Goal: Task Accomplishment & Management: Use online tool/utility

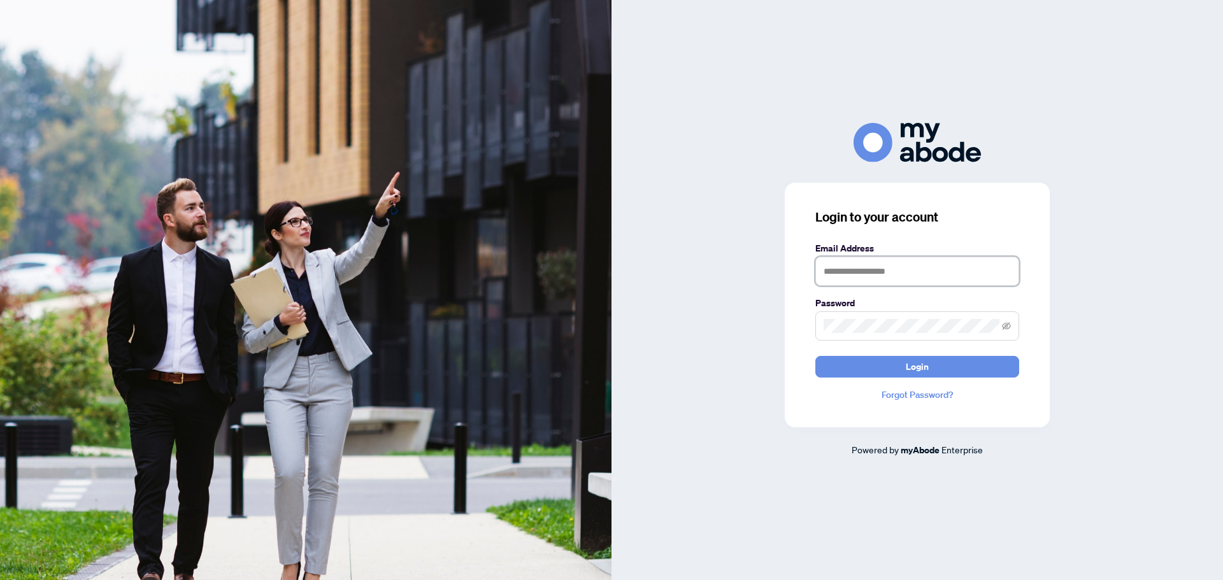
click at [844, 266] on input "text" at bounding box center [917, 271] width 204 height 29
type input "**********"
click at [874, 318] on span at bounding box center [917, 326] width 204 height 29
click at [815, 356] on button "Login" at bounding box center [917, 367] width 204 height 22
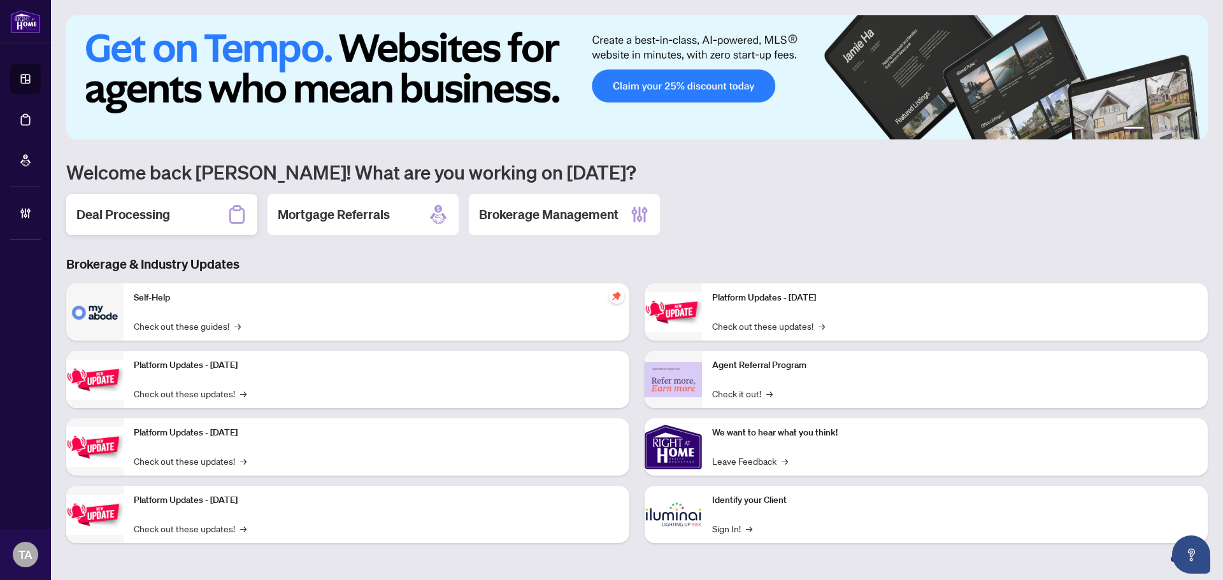
click at [144, 231] on div "Deal Processing" at bounding box center [161, 214] width 191 height 41
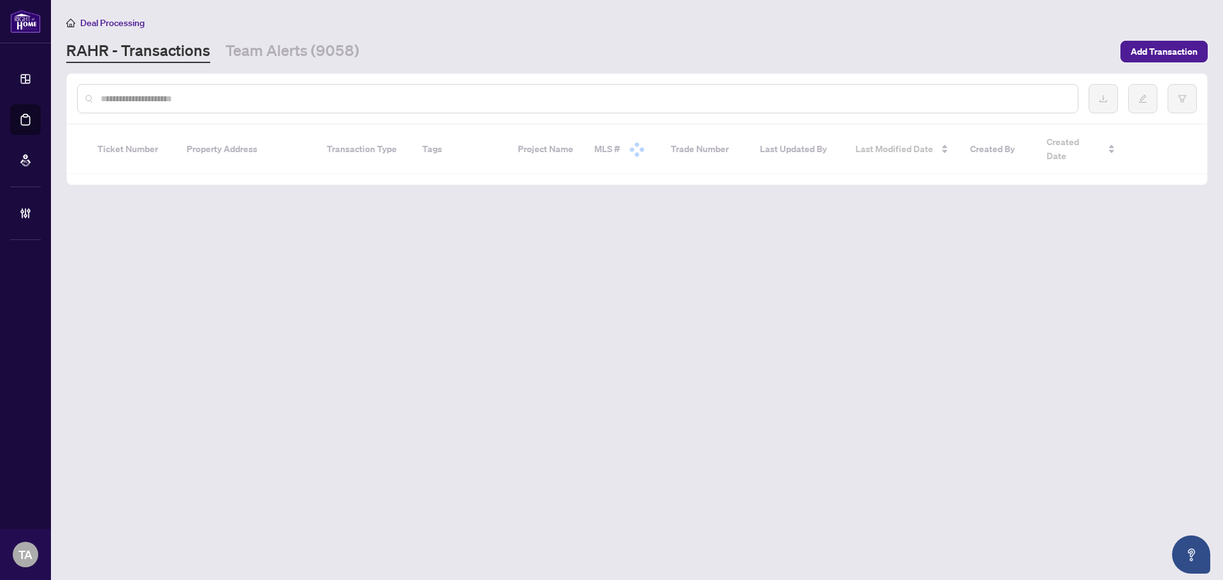
click at [606, 101] on input "text" at bounding box center [584, 99] width 967 height 14
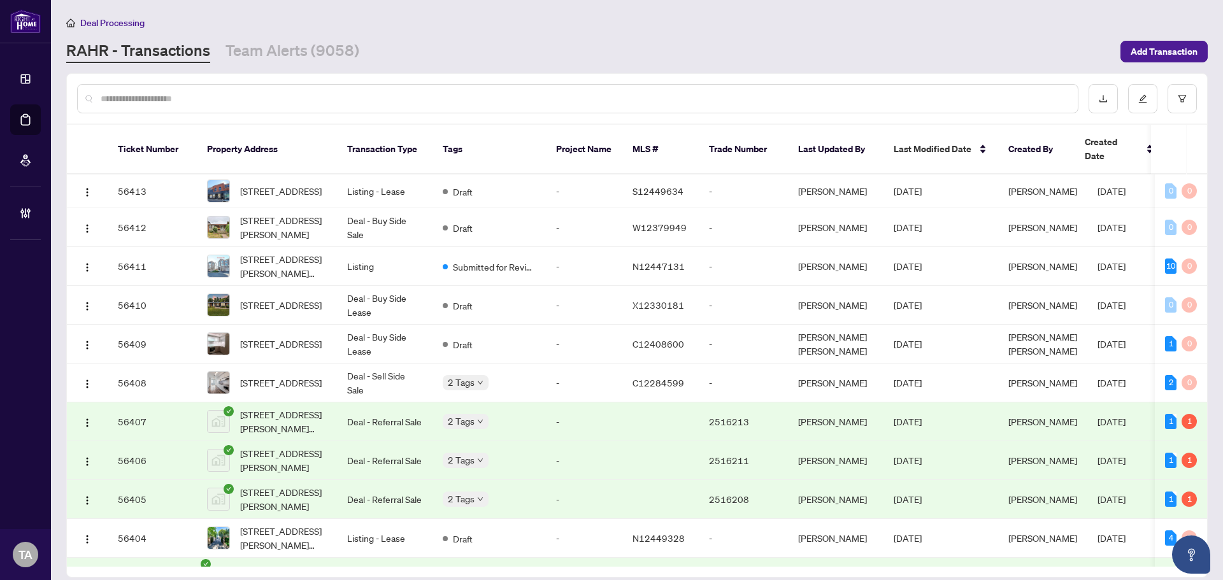
click at [606, 101] on input "text" at bounding box center [584, 99] width 967 height 14
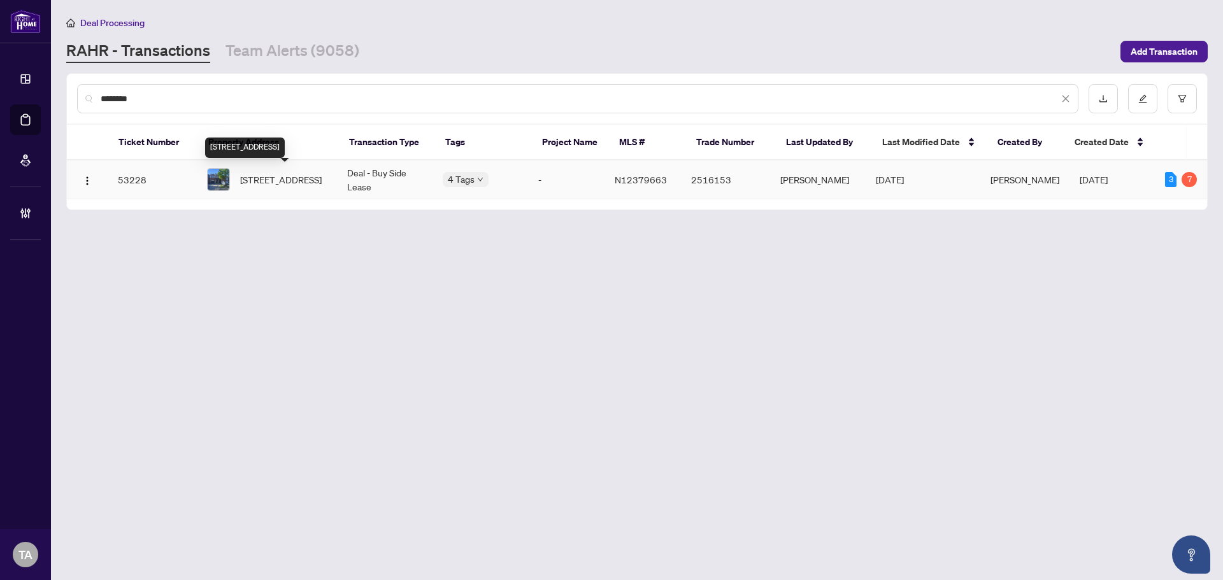
type input "********"
click at [295, 178] on span "43 Sassafras Circ, Vaughan, Ontario L4J 8M7, Canada" at bounding box center [281, 180] width 82 height 14
click at [555, 267] on main "Deal Processing RAHR - Transactions Team Alerts (9058) Add Transaction ********…" at bounding box center [637, 290] width 1172 height 580
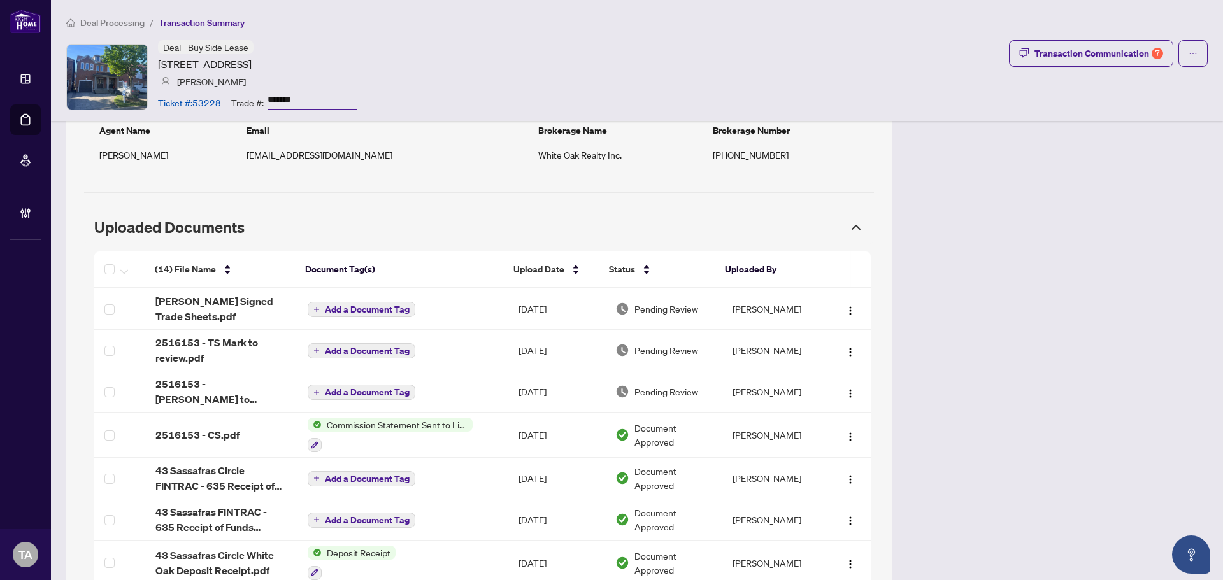
scroll to position [1189, 0]
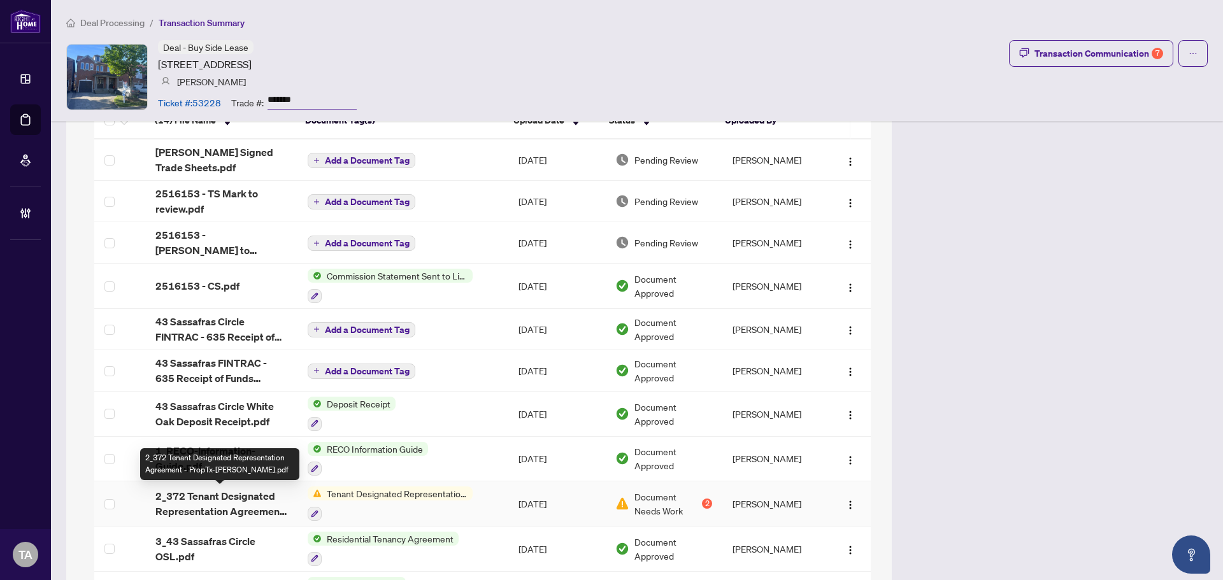
click at [241, 505] on span "2_372 Tenant Designated Representation Agreement - PropTx-OREA.pdf" at bounding box center [221, 504] width 132 height 31
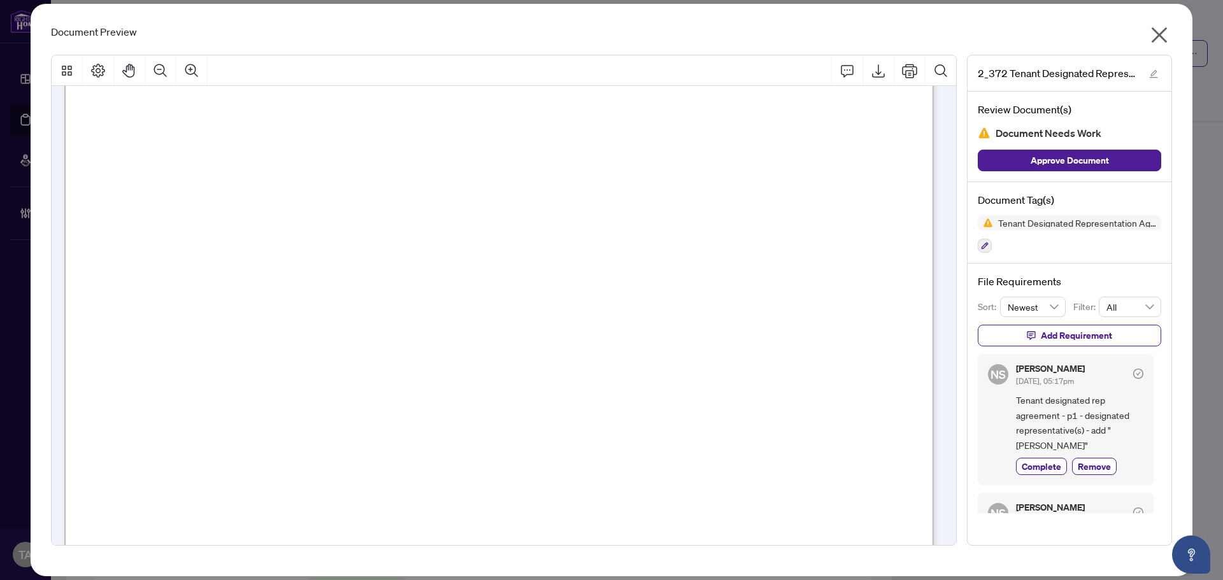
scroll to position [0, 0]
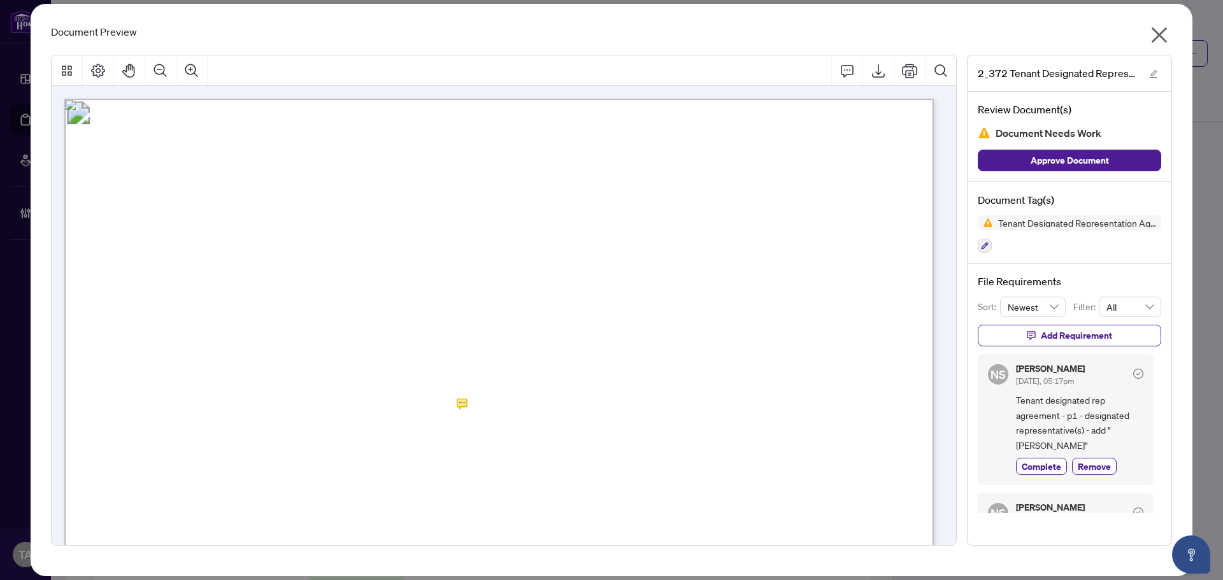
click at [1161, 38] on icon "close" at bounding box center [1160, 35] width 16 height 16
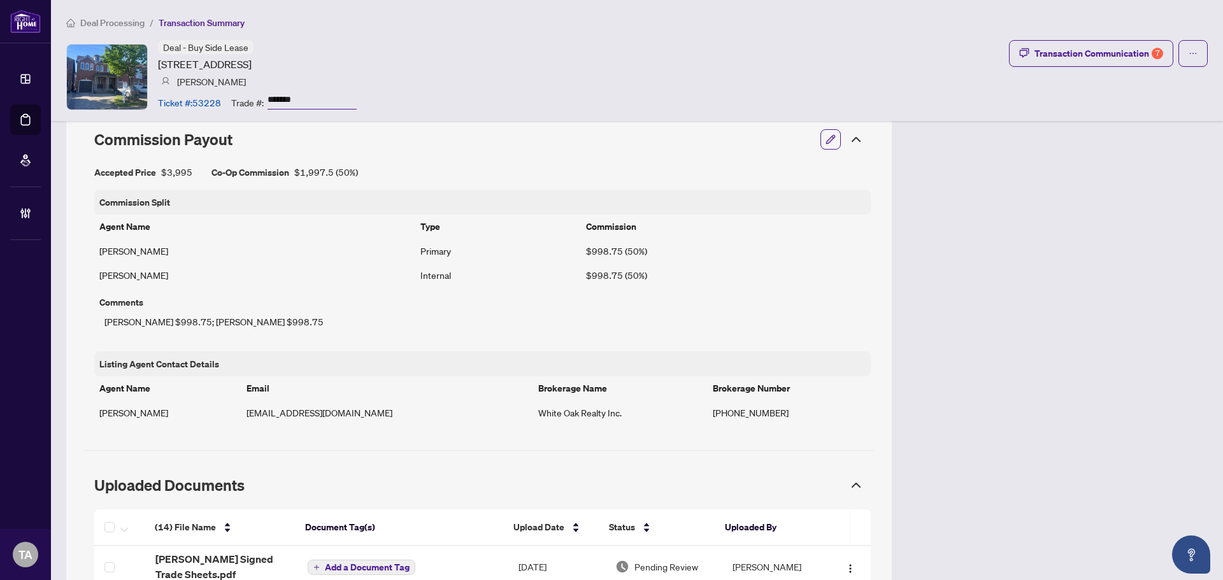
scroll to position [417, 0]
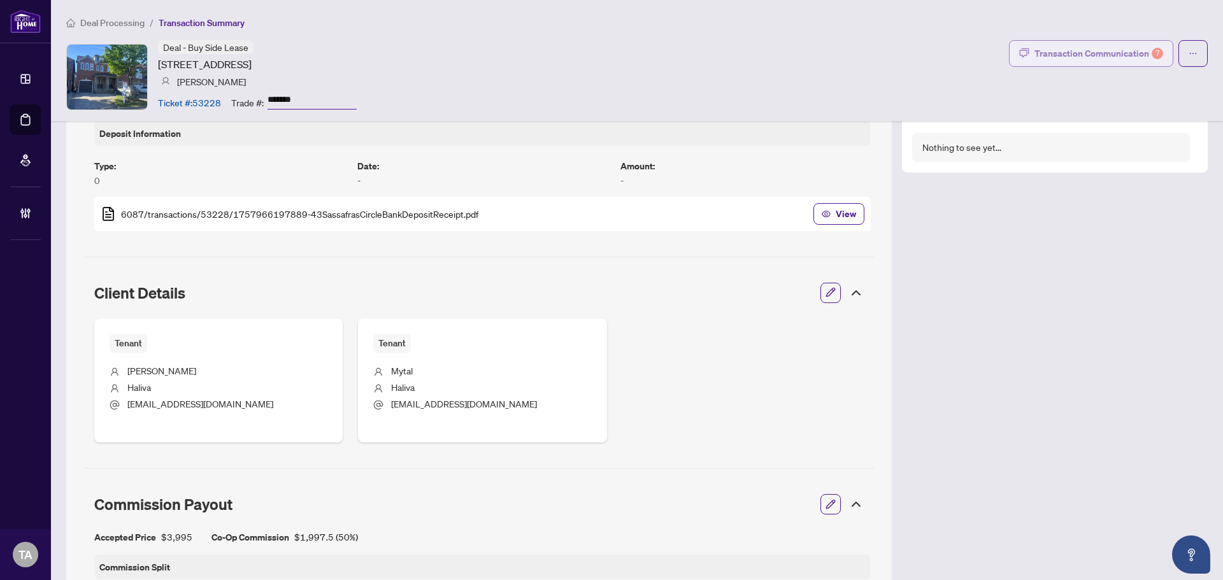
click at [1079, 55] on div "Transaction Communication 7" at bounding box center [1099, 53] width 129 height 20
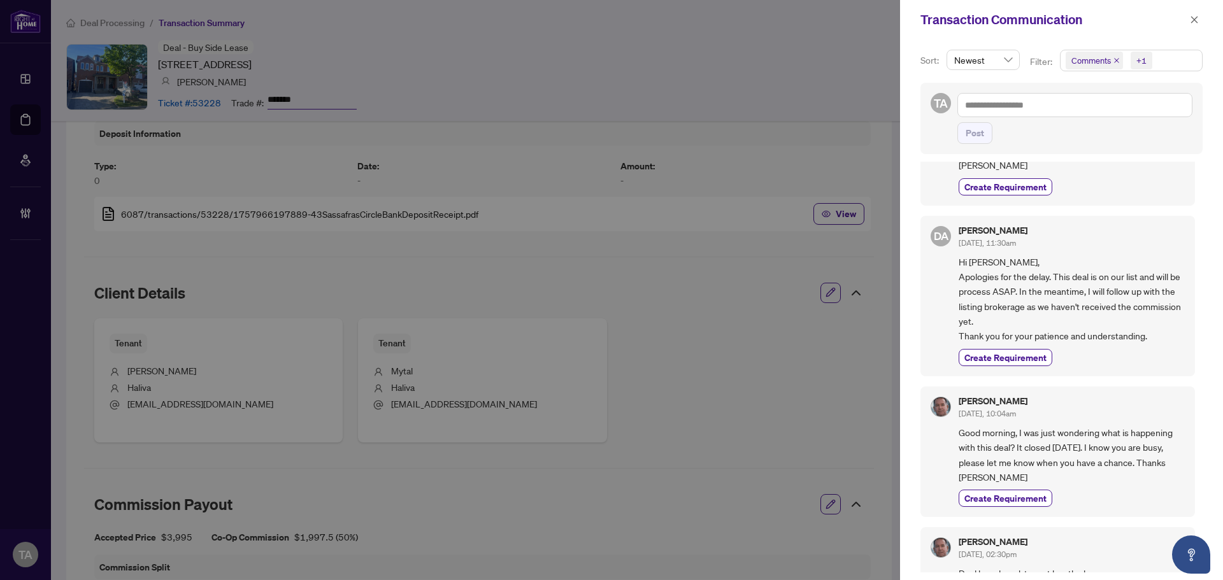
scroll to position [0, 0]
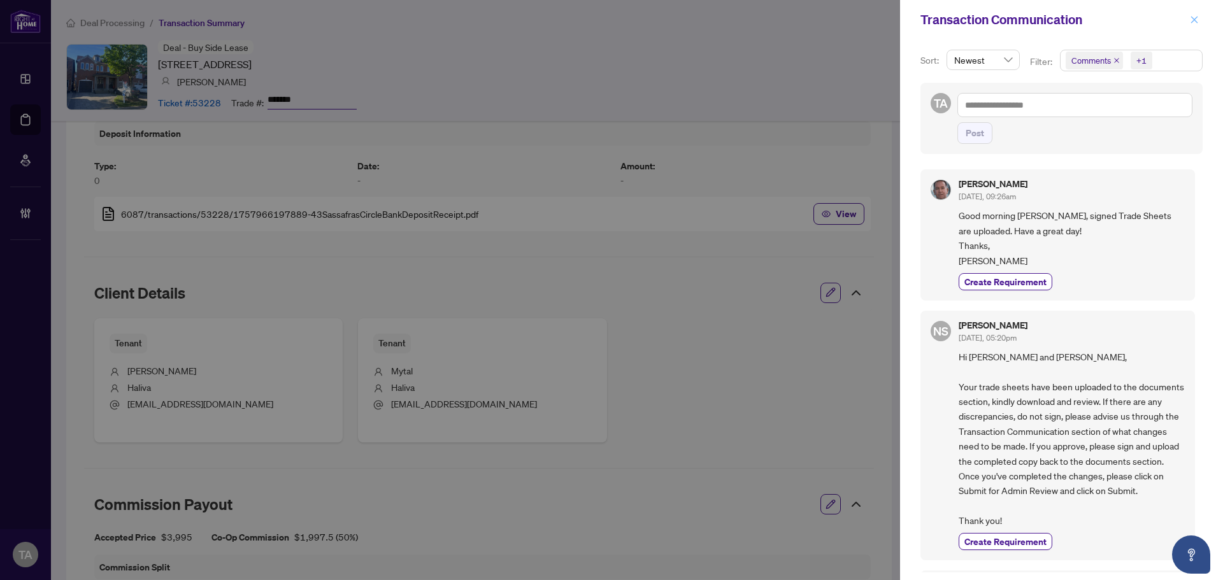
click at [1198, 21] on icon "close" at bounding box center [1194, 19] width 9 height 9
